Goal: Task Accomplishment & Management: Complete application form

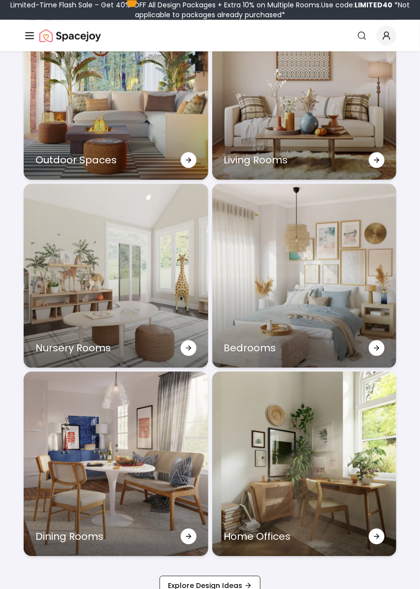
scroll to position [3268, 0]
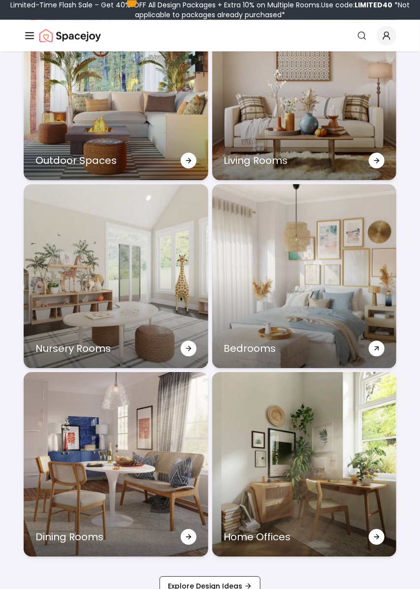
click at [341, 348] on div "Bedrooms" at bounding box center [304, 276] width 184 height 184
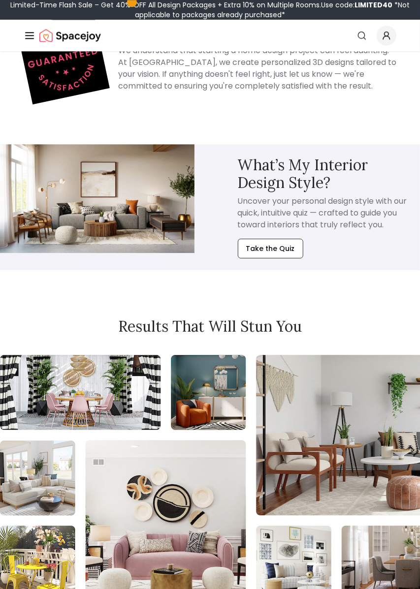
scroll to position [3358, 0]
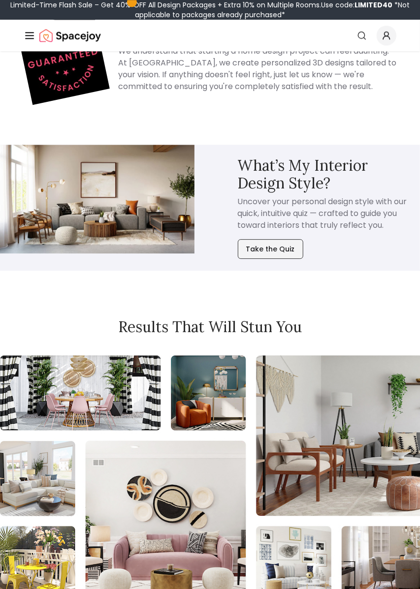
click at [275, 239] on button "Take the Quiz" at bounding box center [270, 249] width 65 height 20
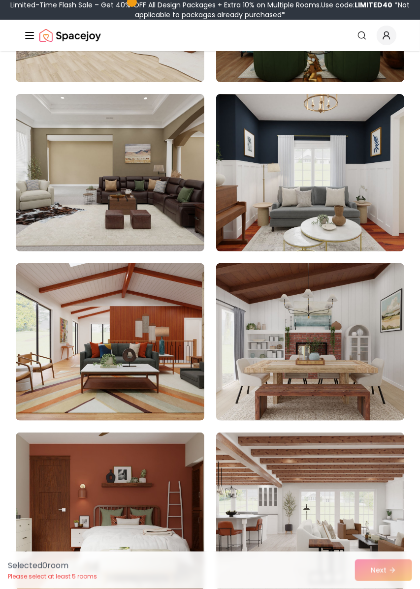
scroll to position [1272, 0]
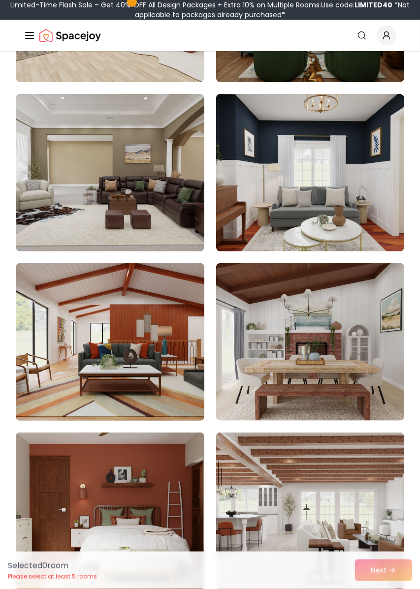
click at [62, 375] on img at bounding box center [110, 341] width 198 height 165
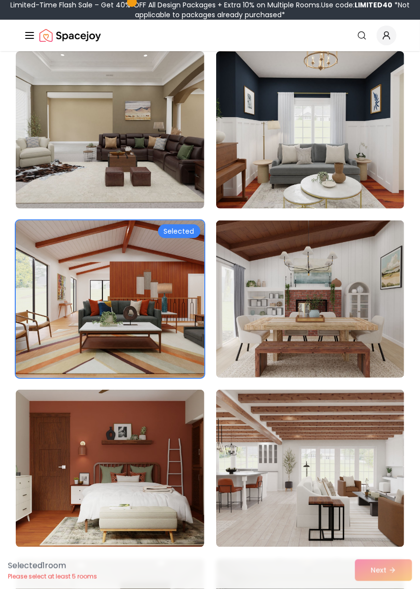
scroll to position [1318, 0]
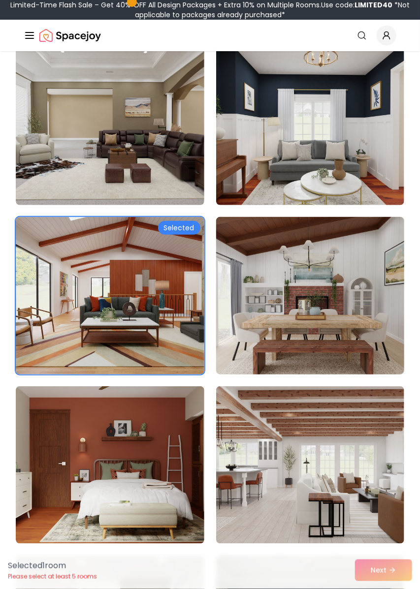
click at [373, 338] on img at bounding box center [310, 295] width 198 height 165
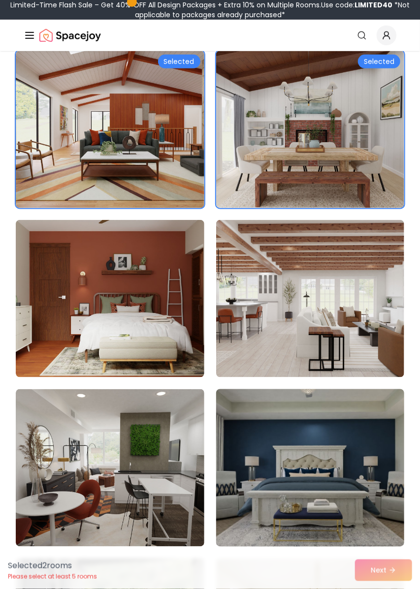
click at [378, 447] on img at bounding box center [310, 467] width 198 height 165
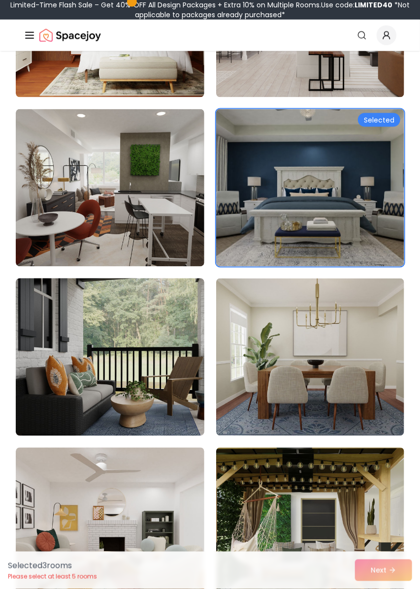
click at [55, 370] on img at bounding box center [110, 357] width 198 height 165
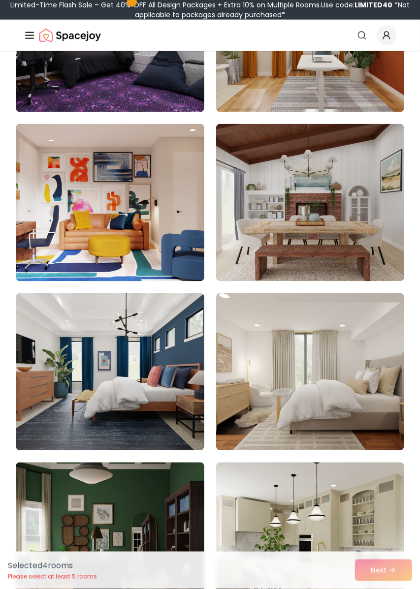
scroll to position [2934, 0]
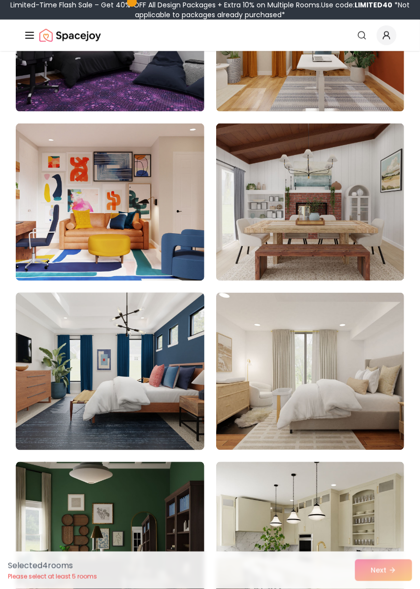
click at [42, 398] on img at bounding box center [110, 371] width 198 height 165
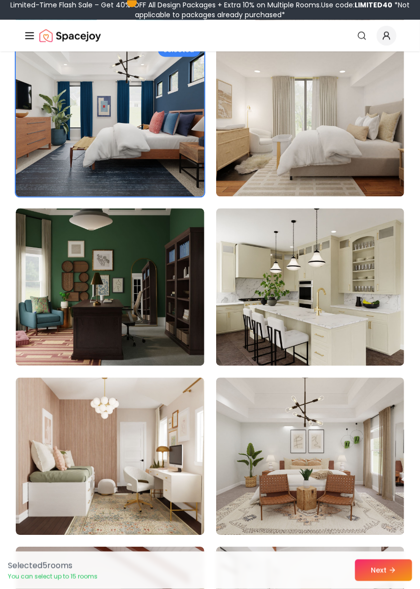
click at [375, 340] on img at bounding box center [310, 286] width 188 height 157
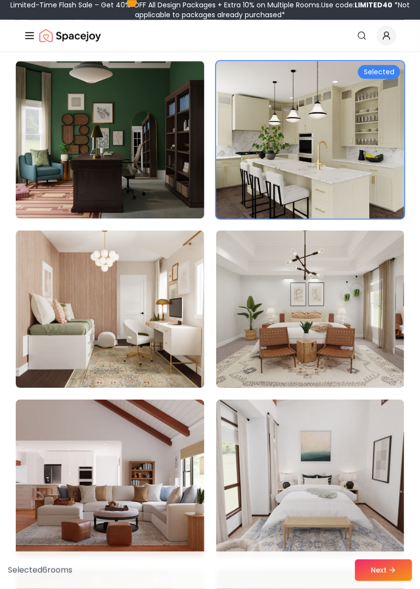
click at [50, 345] on img at bounding box center [110, 308] width 188 height 157
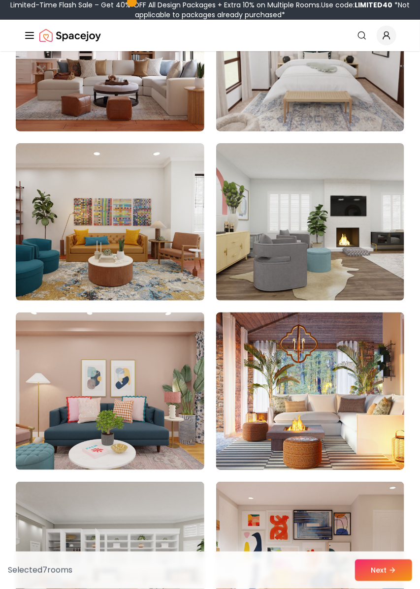
click at [381, 412] on img at bounding box center [310, 390] width 198 height 165
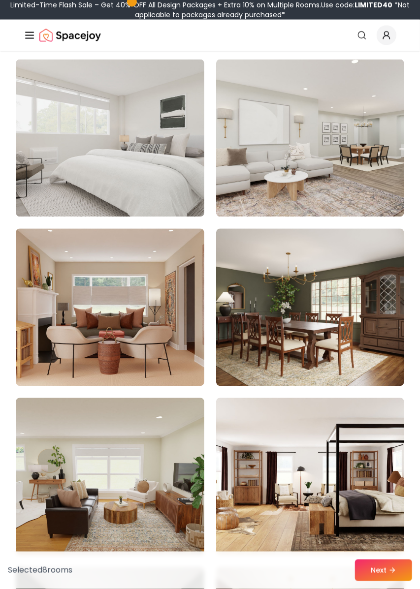
scroll to position [6892, 0]
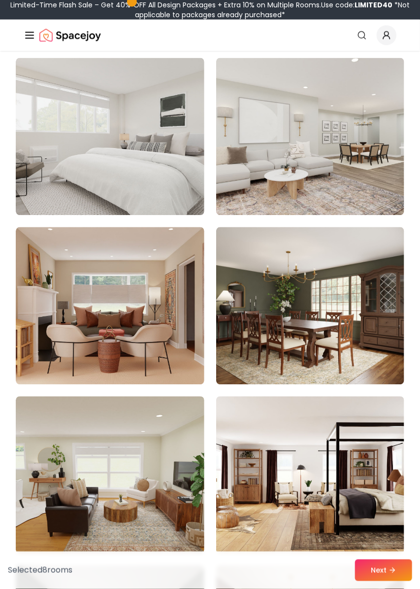
click at [370, 141] on img at bounding box center [310, 136] width 188 height 157
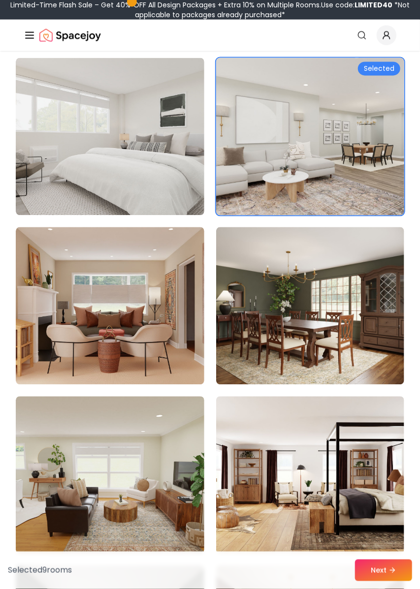
click at [377, 480] on img at bounding box center [310, 475] width 188 height 157
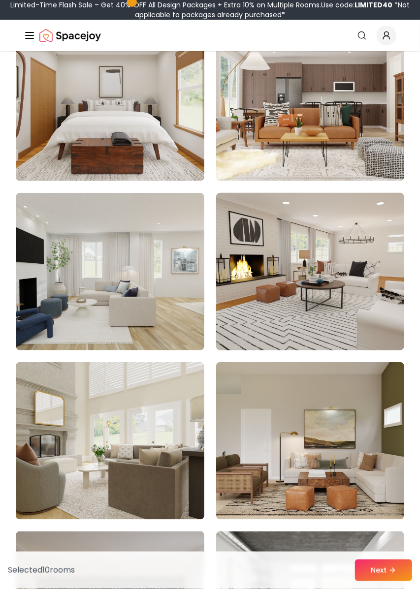
click at [374, 286] on img at bounding box center [310, 271] width 198 height 165
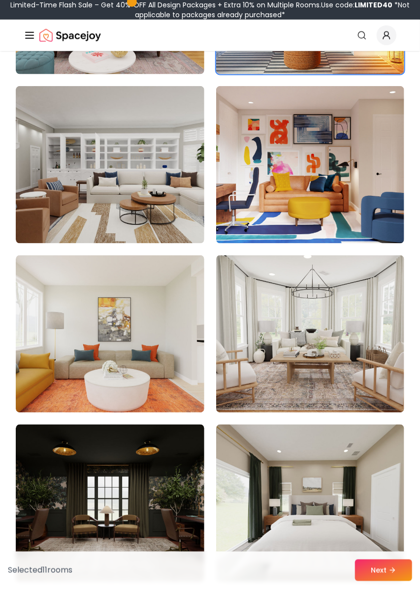
scroll to position [3537, 0]
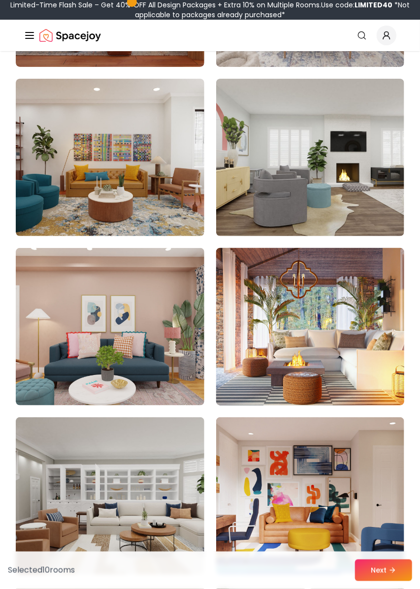
click at [365, 351] on img at bounding box center [310, 326] width 198 height 165
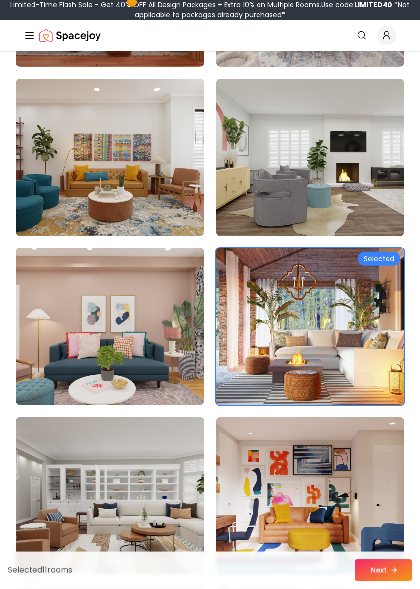
click at [386, 581] on button "Next" at bounding box center [383, 570] width 57 height 22
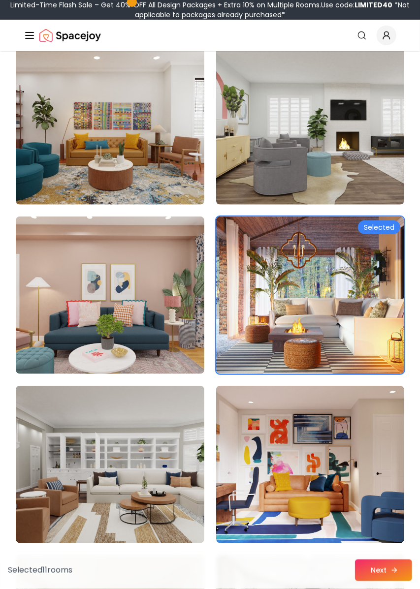
scroll to position [3873, 0]
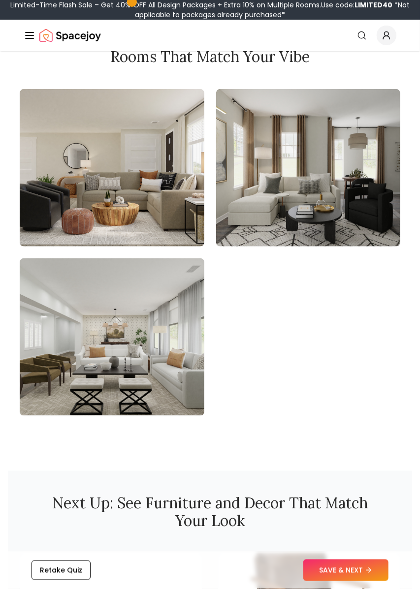
scroll to position [1397, 0]
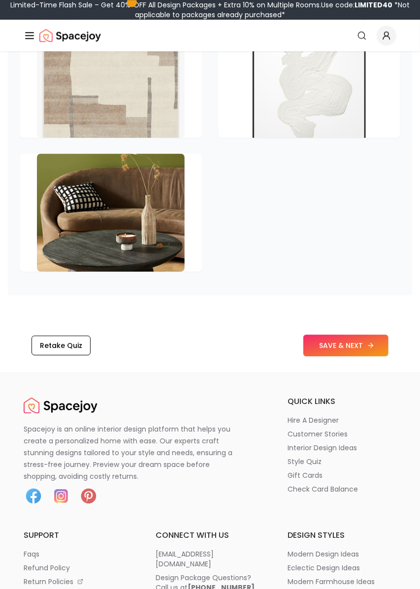
click at [348, 338] on button "SAVE & NEXT" at bounding box center [345, 346] width 85 height 22
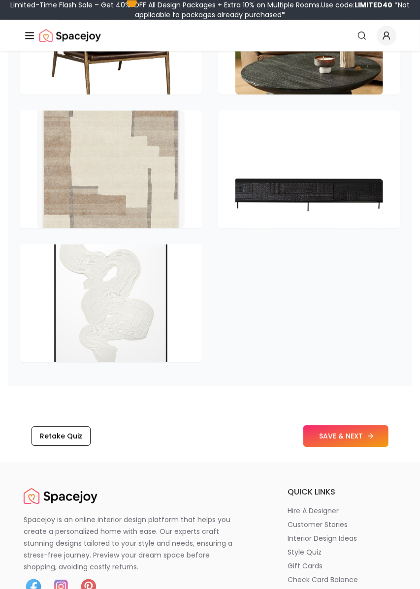
scroll to position [1978, 0]
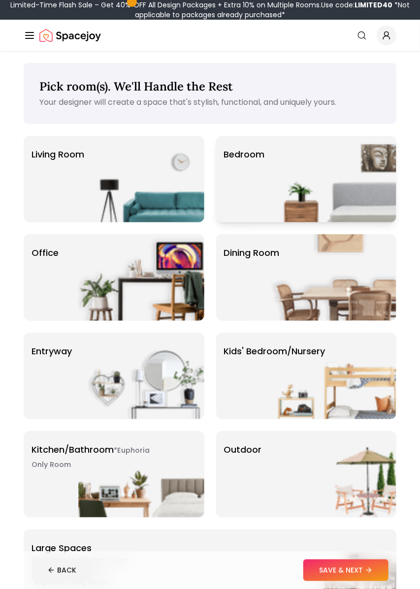
click at [360, 187] on img at bounding box center [333, 179] width 126 height 87
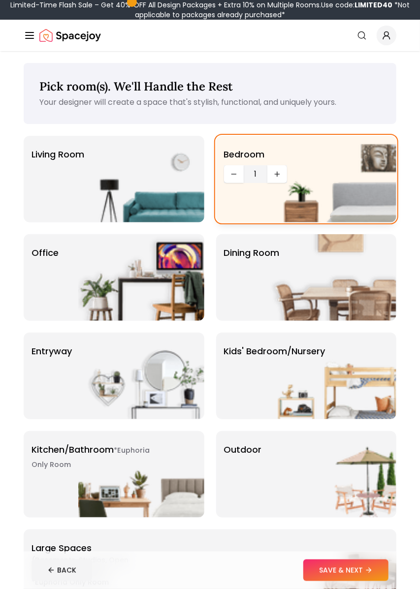
click at [280, 169] on img at bounding box center [333, 179] width 126 height 87
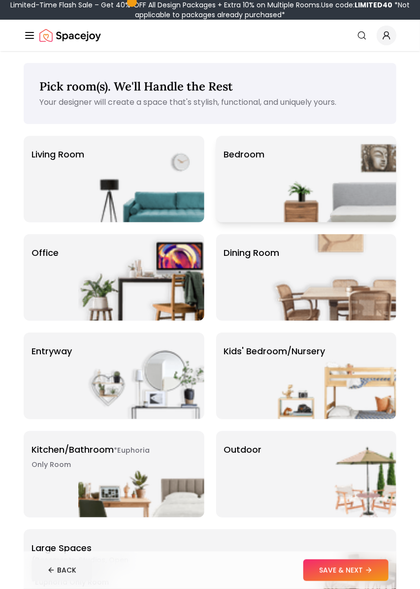
click at [285, 181] on img at bounding box center [333, 179] width 126 height 87
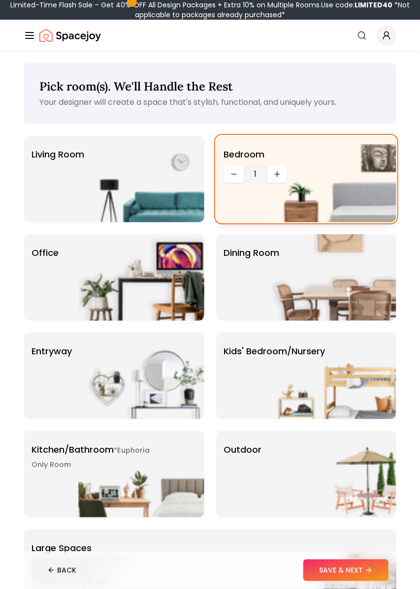
click at [272, 169] on img at bounding box center [333, 179] width 126 height 87
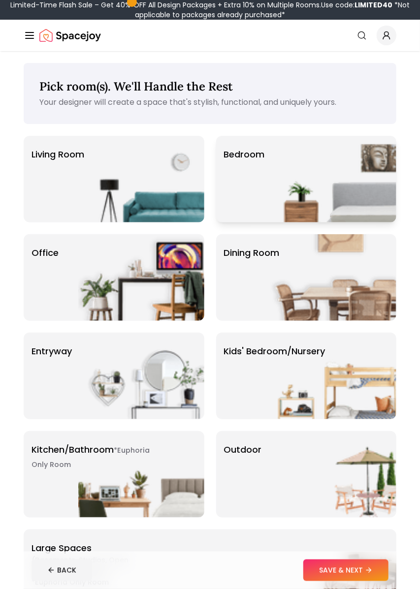
click at [278, 183] on img at bounding box center [333, 179] width 126 height 87
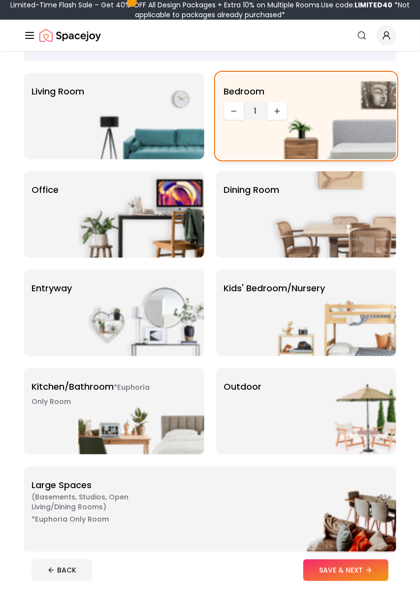
scroll to position [64, 0]
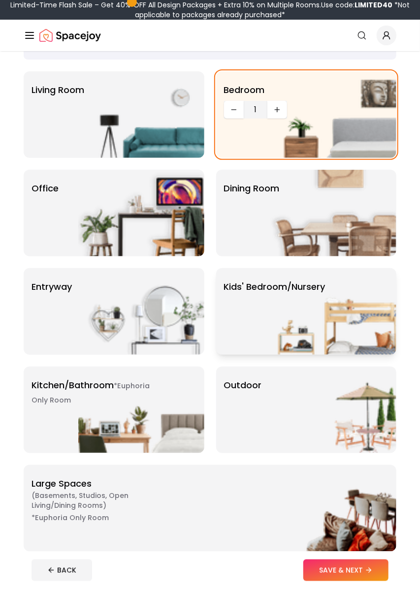
click at [346, 298] on img at bounding box center [333, 311] width 126 height 87
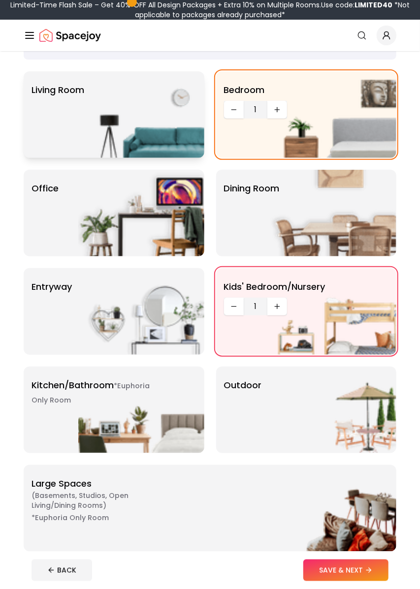
click at [45, 135] on div "Living Room" at bounding box center [114, 114] width 181 height 87
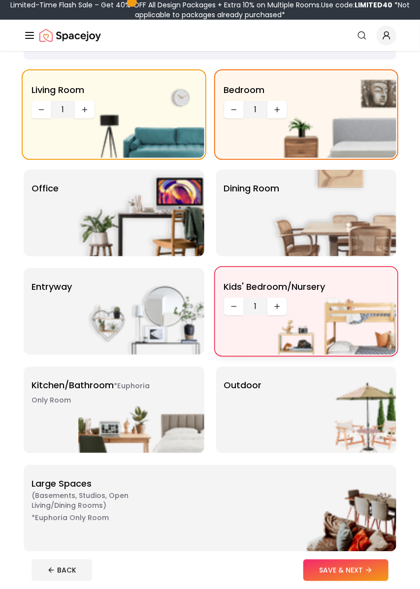
click at [280, 302] on img at bounding box center [333, 311] width 126 height 87
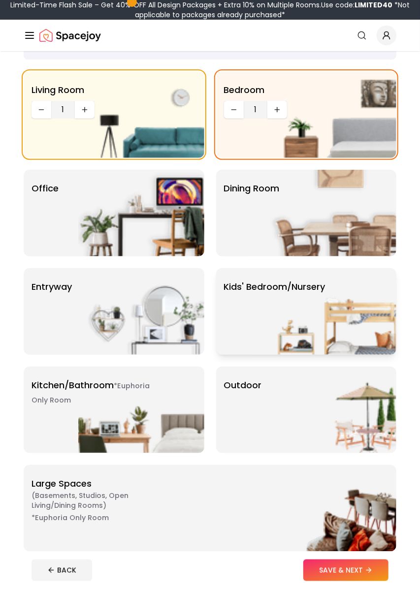
click at [304, 305] on img at bounding box center [333, 311] width 126 height 87
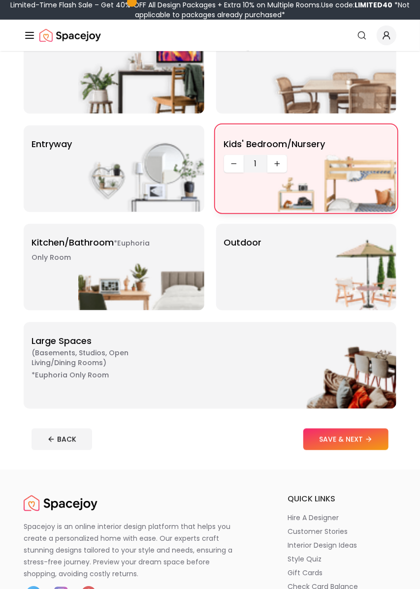
scroll to position [234, 0]
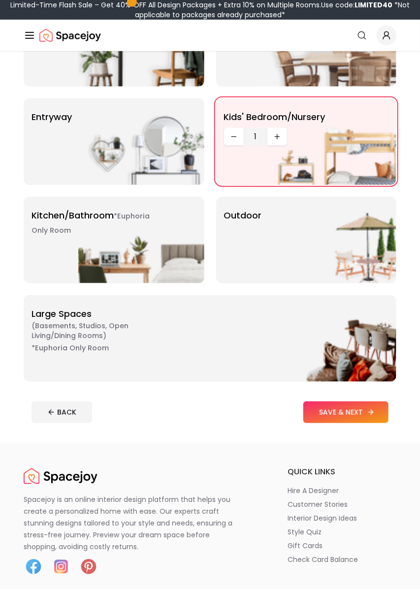
click at [354, 411] on button "SAVE & NEXT" at bounding box center [345, 412] width 85 height 22
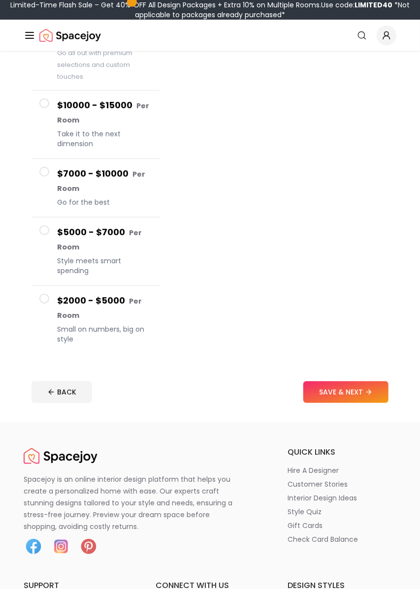
scroll to position [167, 0]
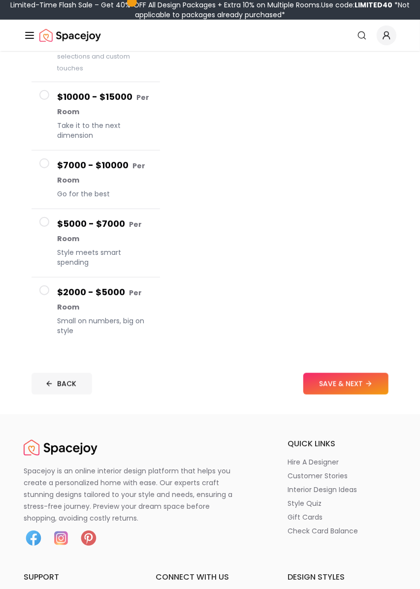
click at [47, 384] on button "BACK" at bounding box center [61, 384] width 61 height 22
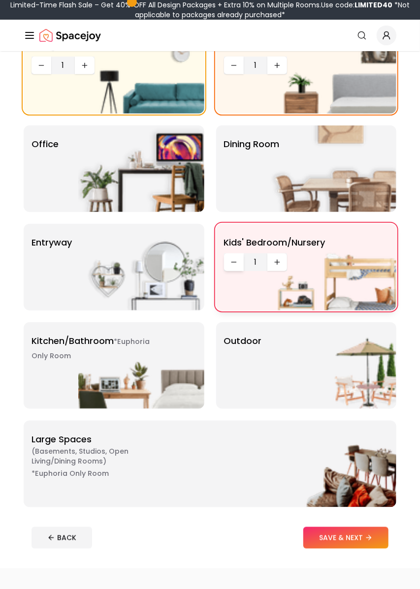
click at [233, 255] on button "Decrease quantity" at bounding box center [234, 262] width 20 height 18
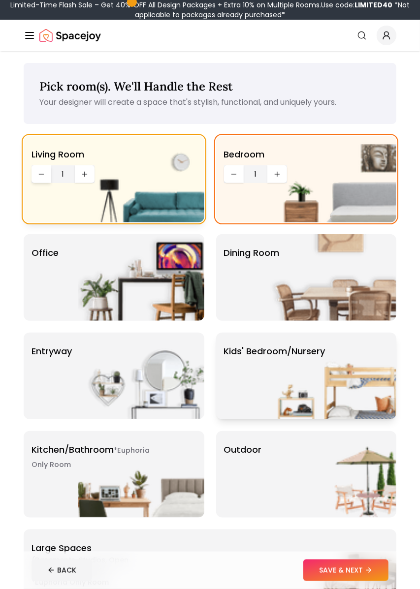
click at [40, 172] on icon "Decrease quantity" at bounding box center [41, 174] width 8 height 8
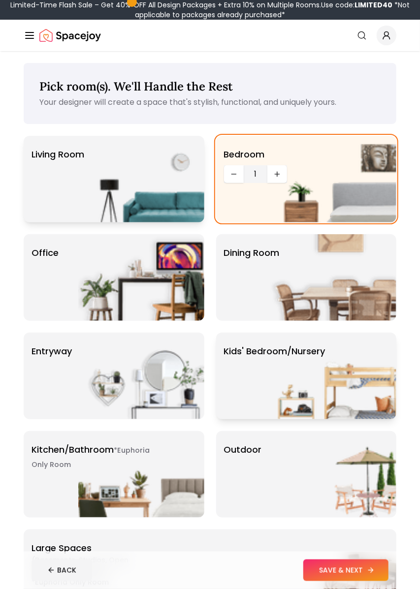
click at [328, 578] on button "SAVE & NEXT" at bounding box center [345, 570] width 85 height 22
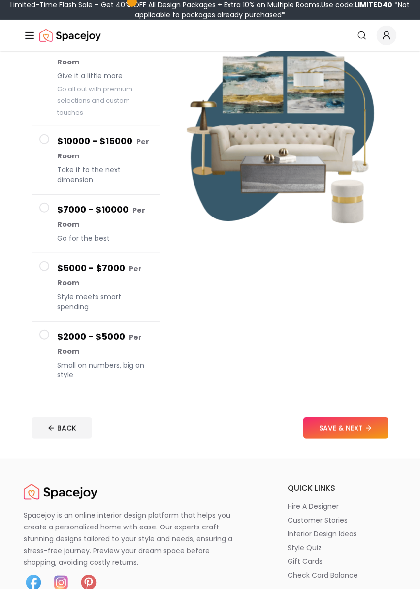
scroll to position [126, 0]
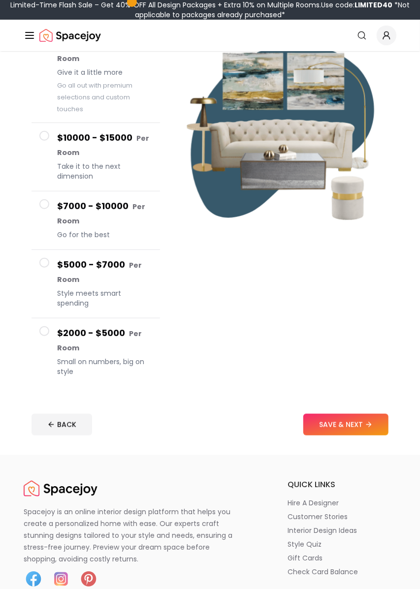
click at [78, 342] on h4 "$2000 - $5000 Per Room" at bounding box center [104, 340] width 95 height 29
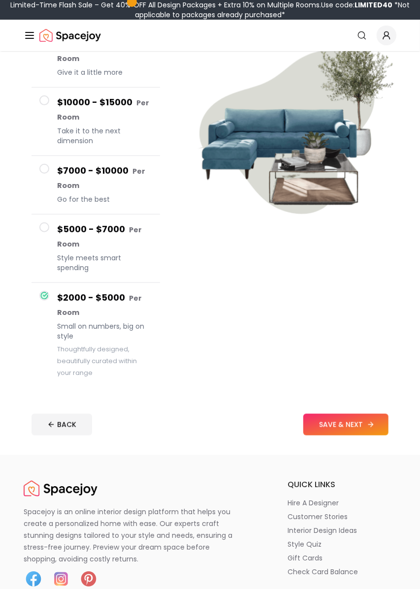
click at [374, 422] on button "SAVE & NEXT" at bounding box center [345, 425] width 85 height 22
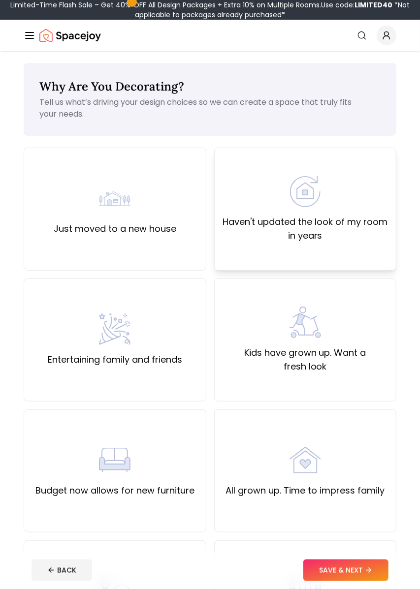
click at [358, 179] on div "Haven't updated the look of my room in years" at bounding box center [305, 209] width 166 height 67
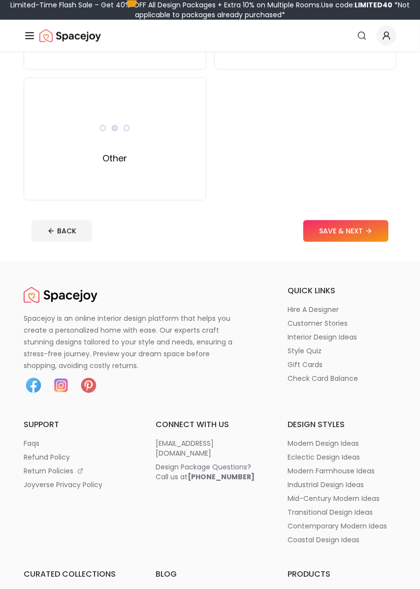
scroll to position [744, 0]
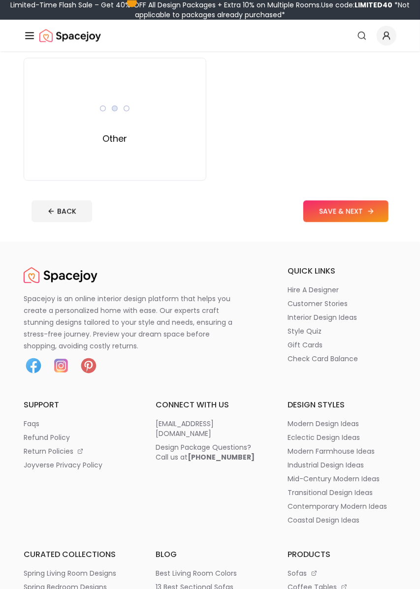
click at [360, 209] on button "SAVE & NEXT" at bounding box center [345, 211] width 85 height 22
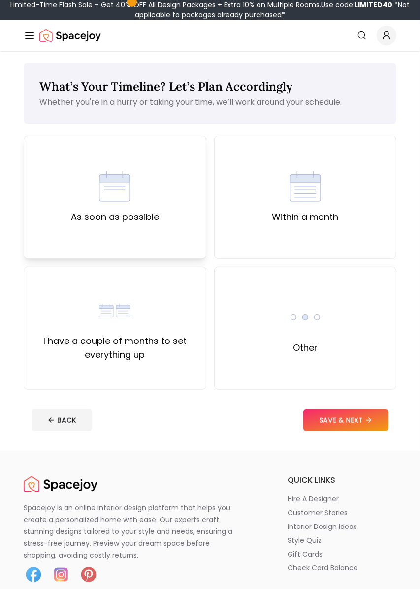
click at [61, 209] on div "As soon as possible" at bounding box center [115, 197] width 183 height 123
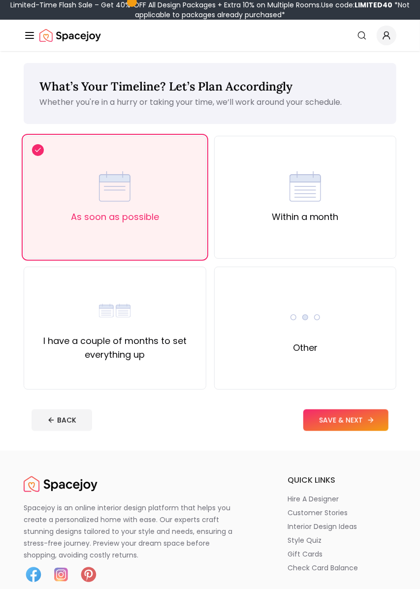
click at [368, 428] on button "SAVE & NEXT" at bounding box center [345, 420] width 85 height 22
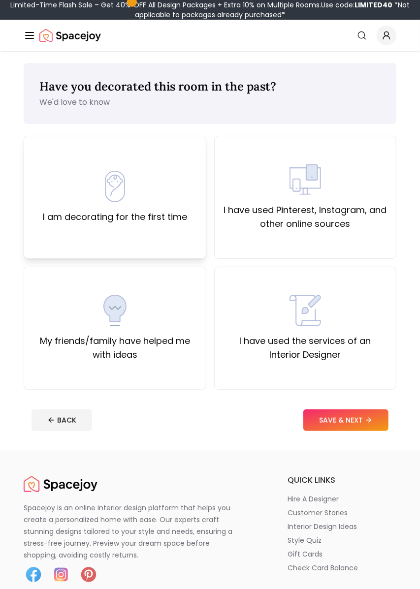
click at [61, 219] on label "I am decorating for the first time" at bounding box center [115, 217] width 144 height 14
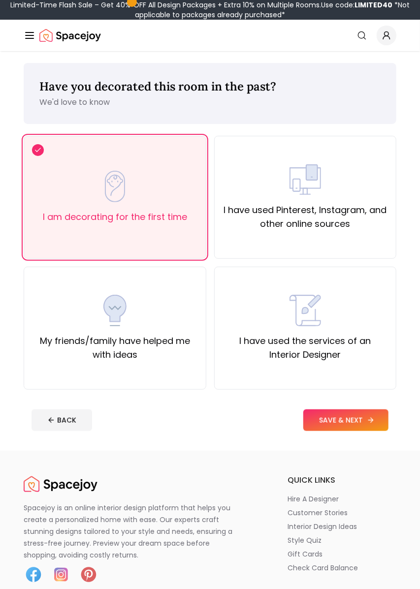
click at [353, 411] on button "SAVE & NEXT" at bounding box center [345, 420] width 85 height 22
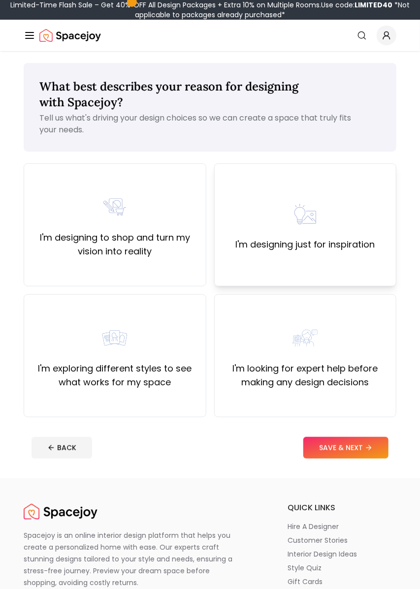
click at [364, 236] on div "I'm designing just for inspiration" at bounding box center [305, 224] width 140 height 53
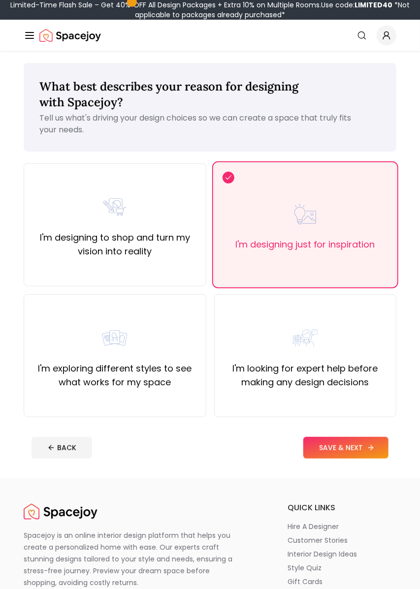
click at [358, 452] on button "SAVE & NEXT" at bounding box center [345, 448] width 85 height 22
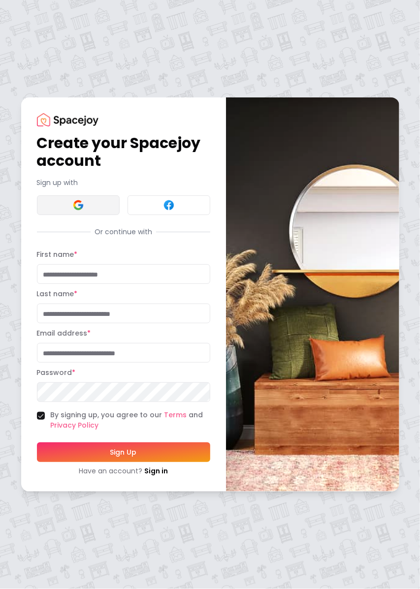
click at [58, 215] on button at bounding box center [78, 205] width 83 height 20
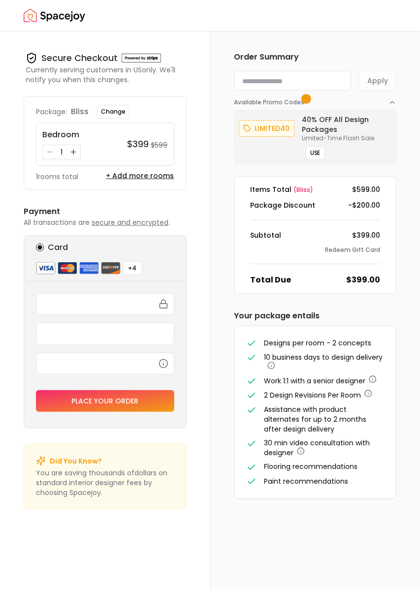
click at [66, 6] on img "Spacejoy" at bounding box center [54, 16] width 61 height 20
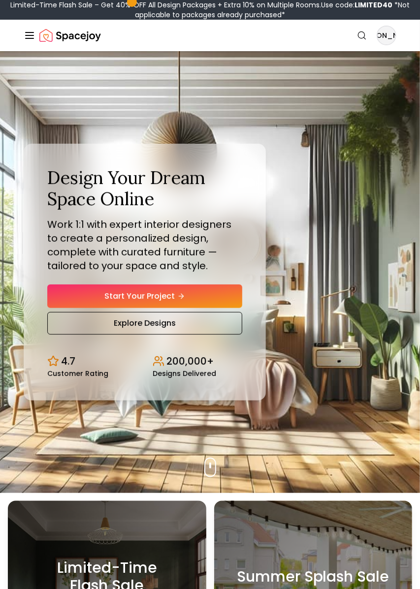
click at [29, 13] on div "Limited-Time Flash Sale – Get 40% OFF All Design Packages + Extra 10% on Multip…" at bounding box center [210, 10] width 412 height 20
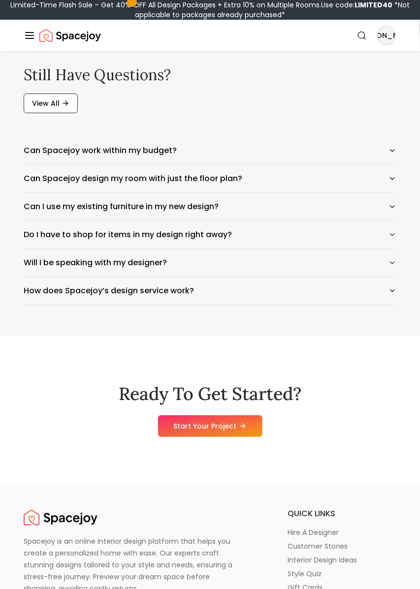
scroll to position [4927, 0]
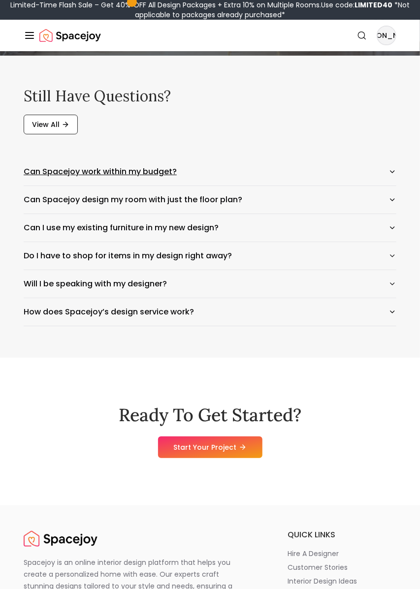
click at [297, 185] on button "Can Spacejoy work within my budget?" at bounding box center [210, 172] width 372 height 28
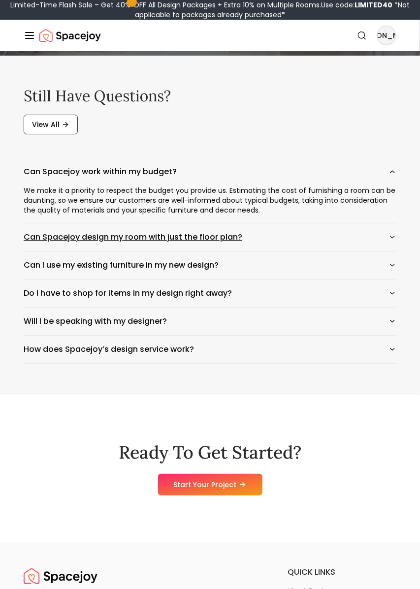
click at [312, 251] on button "Can Spacejoy design my room with just the floor plan?" at bounding box center [210, 237] width 372 height 28
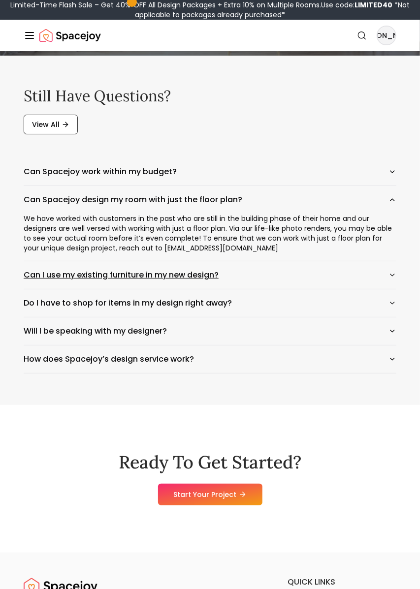
click at [312, 288] on button "Can I use my existing furniture in my new design?" at bounding box center [210, 275] width 372 height 28
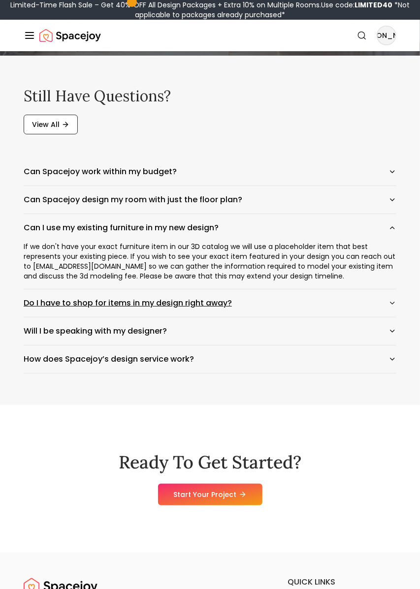
click at [310, 317] on button "Do I have to shop for items in my design right away?" at bounding box center [210, 303] width 372 height 28
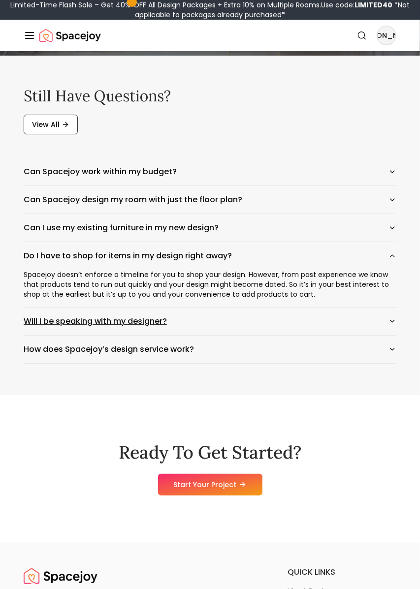
click at [303, 335] on button "Will I be speaking with my designer?" at bounding box center [210, 321] width 372 height 28
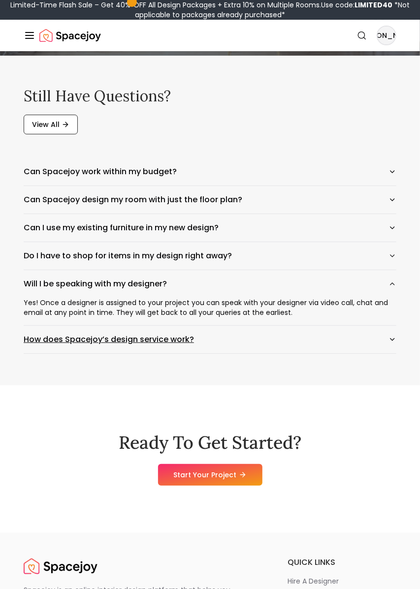
click at [310, 353] on button "How does Spacejoy’s design service work?" at bounding box center [210, 340] width 372 height 28
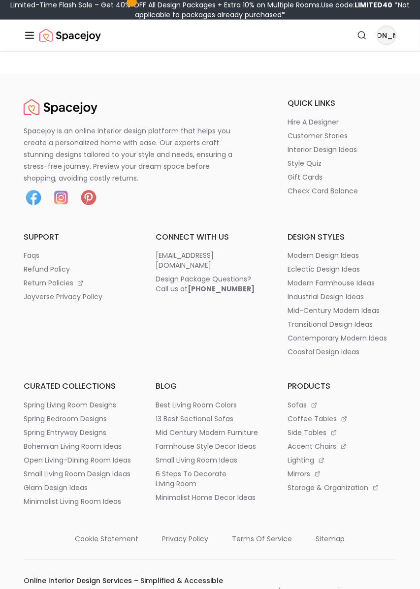
scroll to position [5406, 0]
click at [344, 154] on p "interior design ideas" at bounding box center [322, 150] width 69 height 10
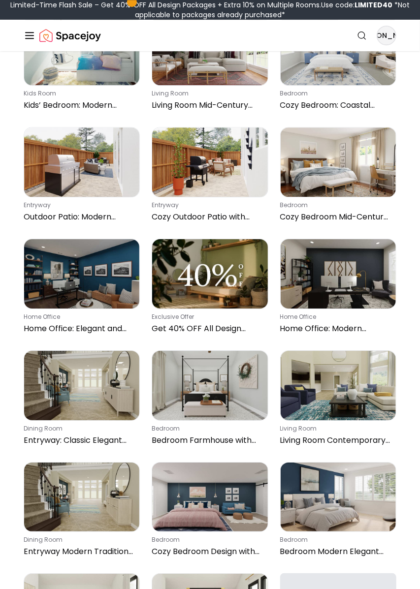
scroll to position [2204, 0]
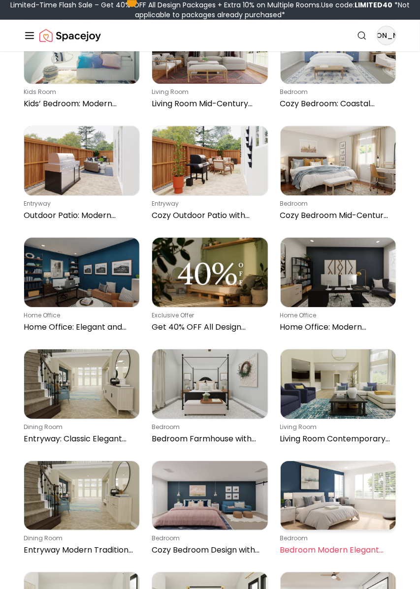
click at [357, 461] on img at bounding box center [337, 495] width 115 height 69
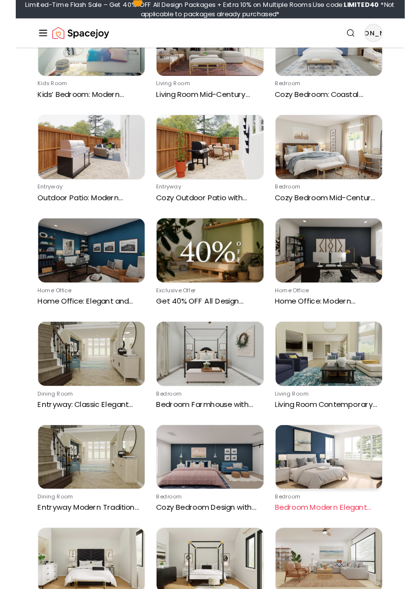
scroll to position [2252, 0]
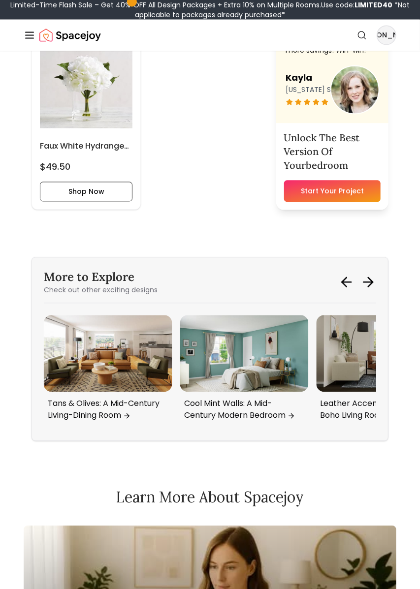
scroll to position [3131, 0]
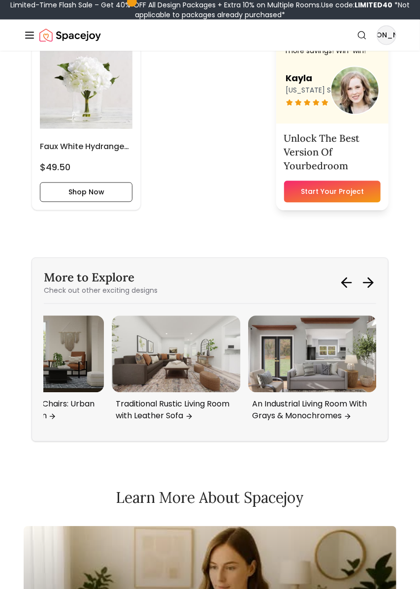
click at [329, 355] on img "3 / 6" at bounding box center [312, 354] width 128 height 77
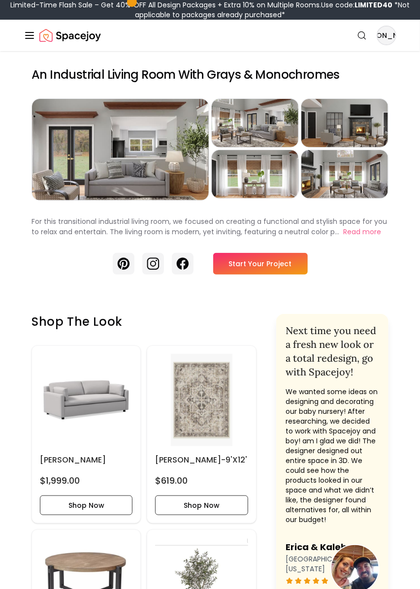
click at [275, 271] on link "Start Your Project" at bounding box center [260, 264] width 94 height 22
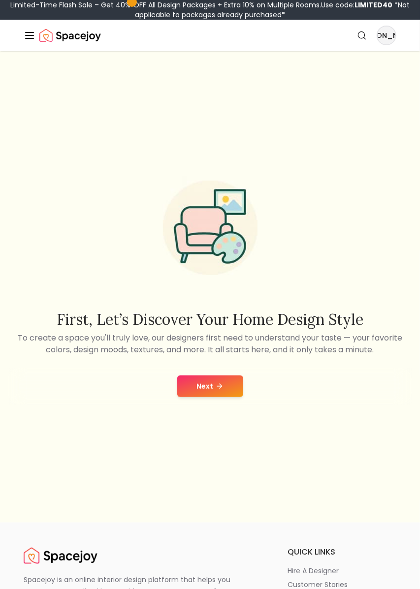
click at [221, 397] on button "Next" at bounding box center [210, 386] width 66 height 22
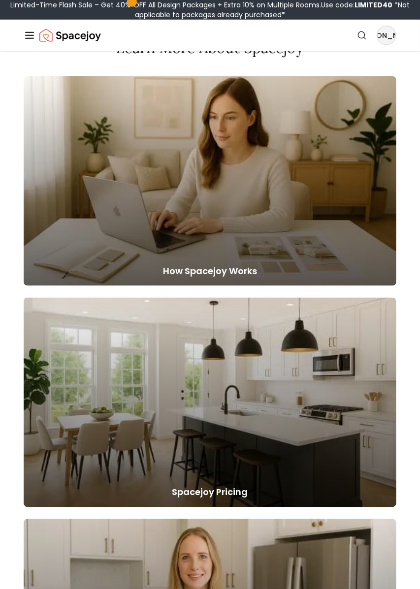
scroll to position [4087, 0]
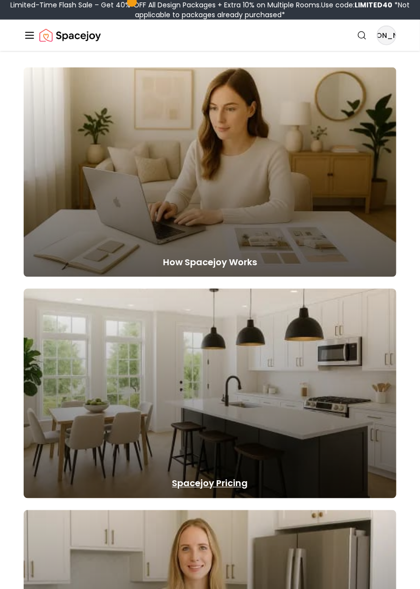
click at [336, 429] on div at bounding box center [210, 394] width 372 height 210
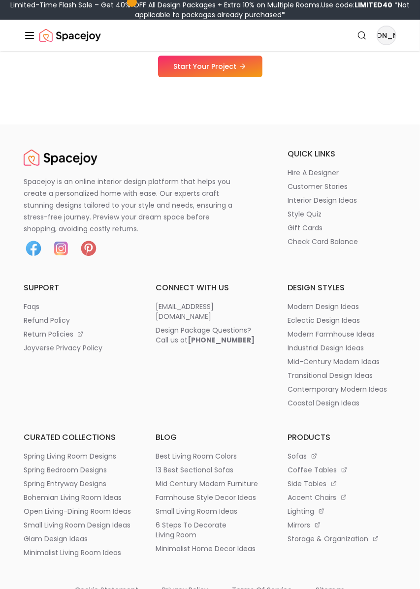
scroll to position [1292, 0]
click at [315, 212] on p "style quiz" at bounding box center [305, 214] width 34 height 10
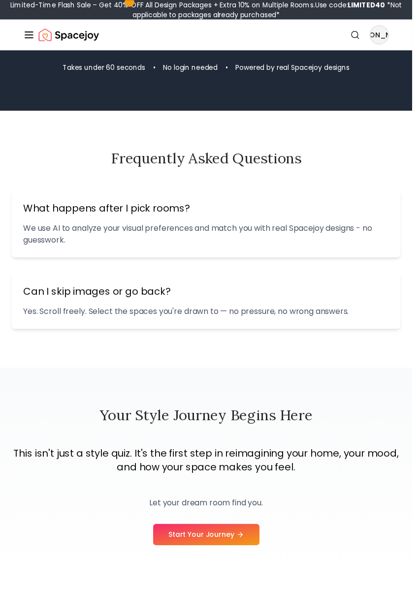
scroll to position [1120, 0]
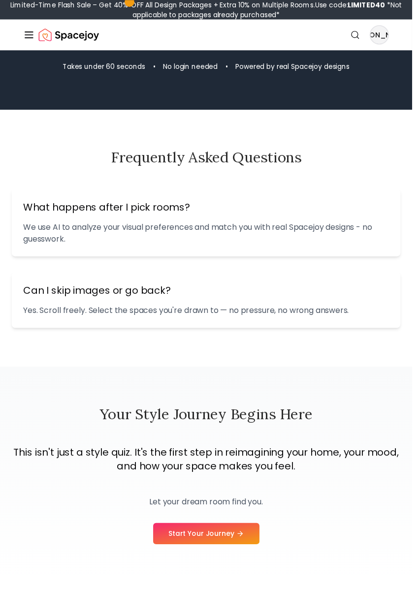
click at [347, 327] on div "Can I skip images or go back? Yes. Scroll freely. Select the spaces you're draw…" at bounding box center [210, 305] width 396 height 57
click at [355, 310] on p "Yes. Scroll freely. Select the spaces you're drawn to — no pressure, no wrong a…" at bounding box center [210, 316] width 372 height 12
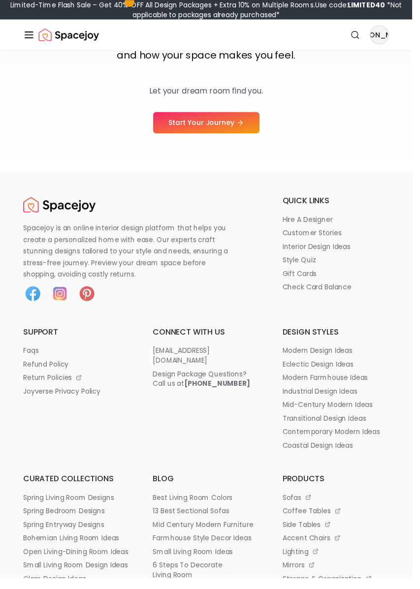
scroll to position [1541, 0]
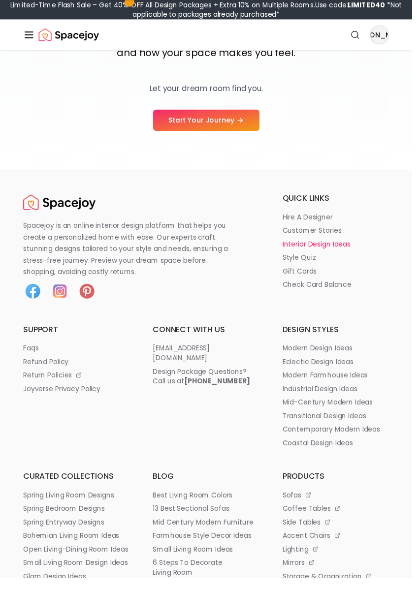
click at [348, 249] on p "interior design ideas" at bounding box center [322, 249] width 69 height 10
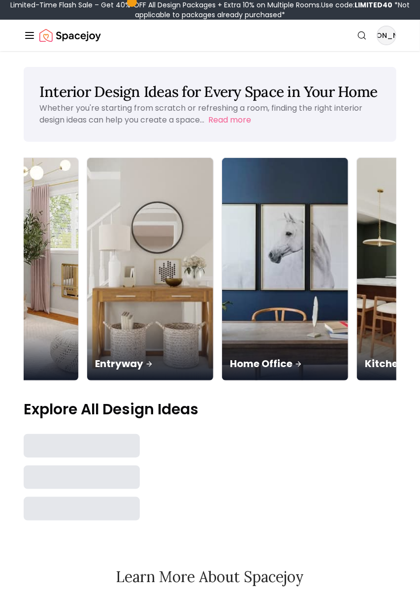
scroll to position [0, 540]
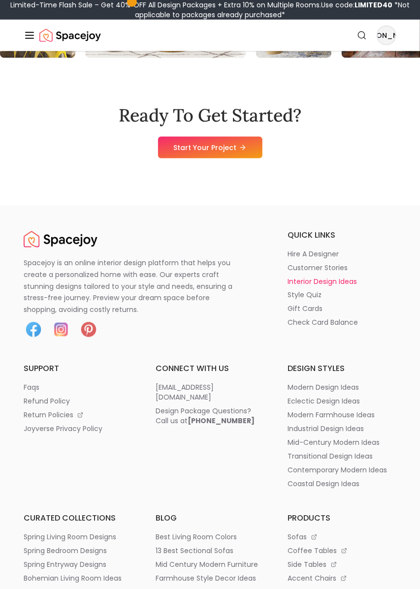
scroll to position [4918, 0]
